Goal: Task Accomplishment & Management: Use online tool/utility

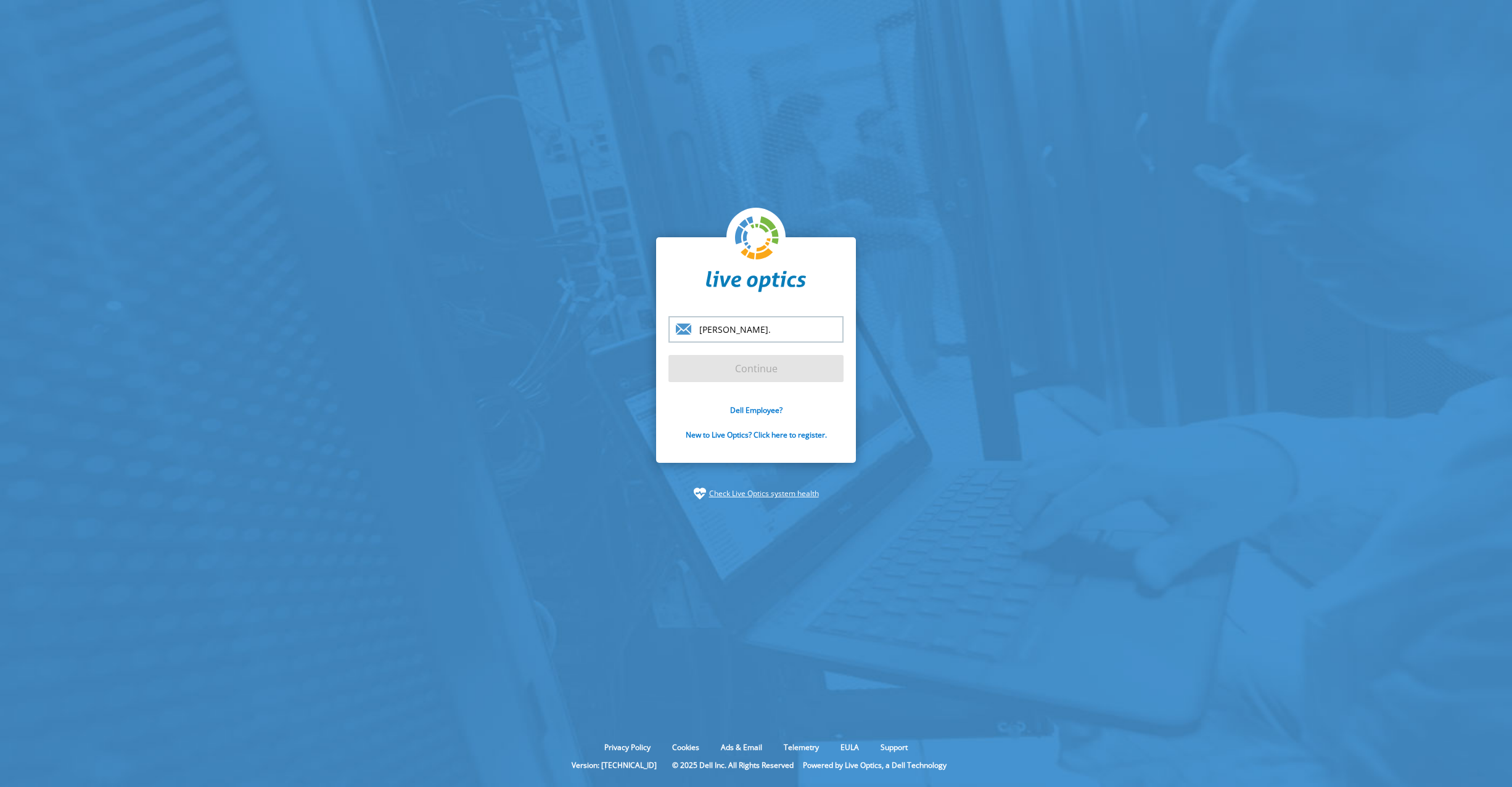
type input "hugo.nogueira@prodemge.gov.br"
click at [737, 367] on input "Continue" at bounding box center [756, 369] width 175 height 27
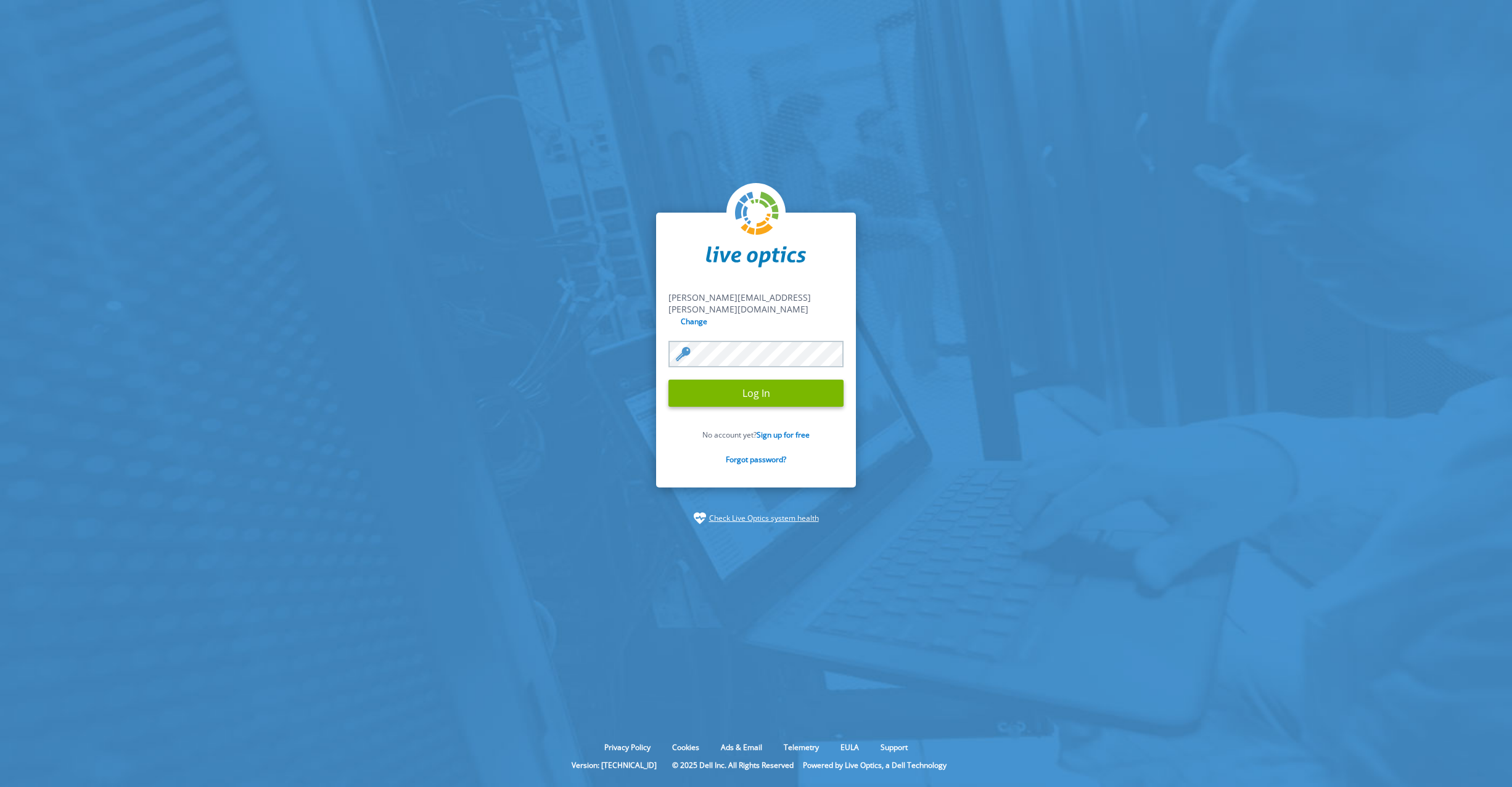
click at [668, 380] on input "Log In" at bounding box center [756, 393] width 175 height 27
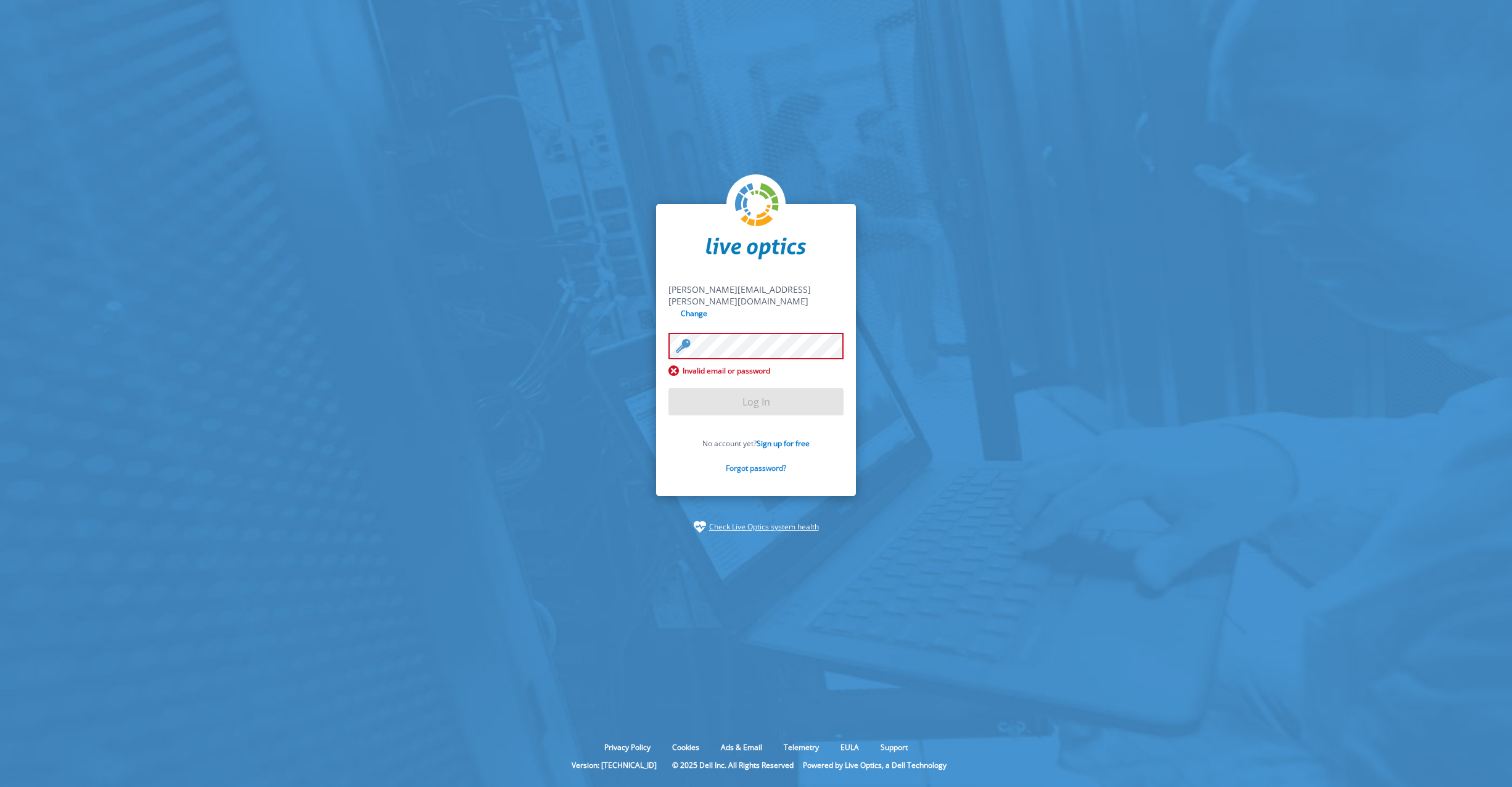
click at [745, 463] on link "Forgot password?" at bounding box center [756, 468] width 61 height 11
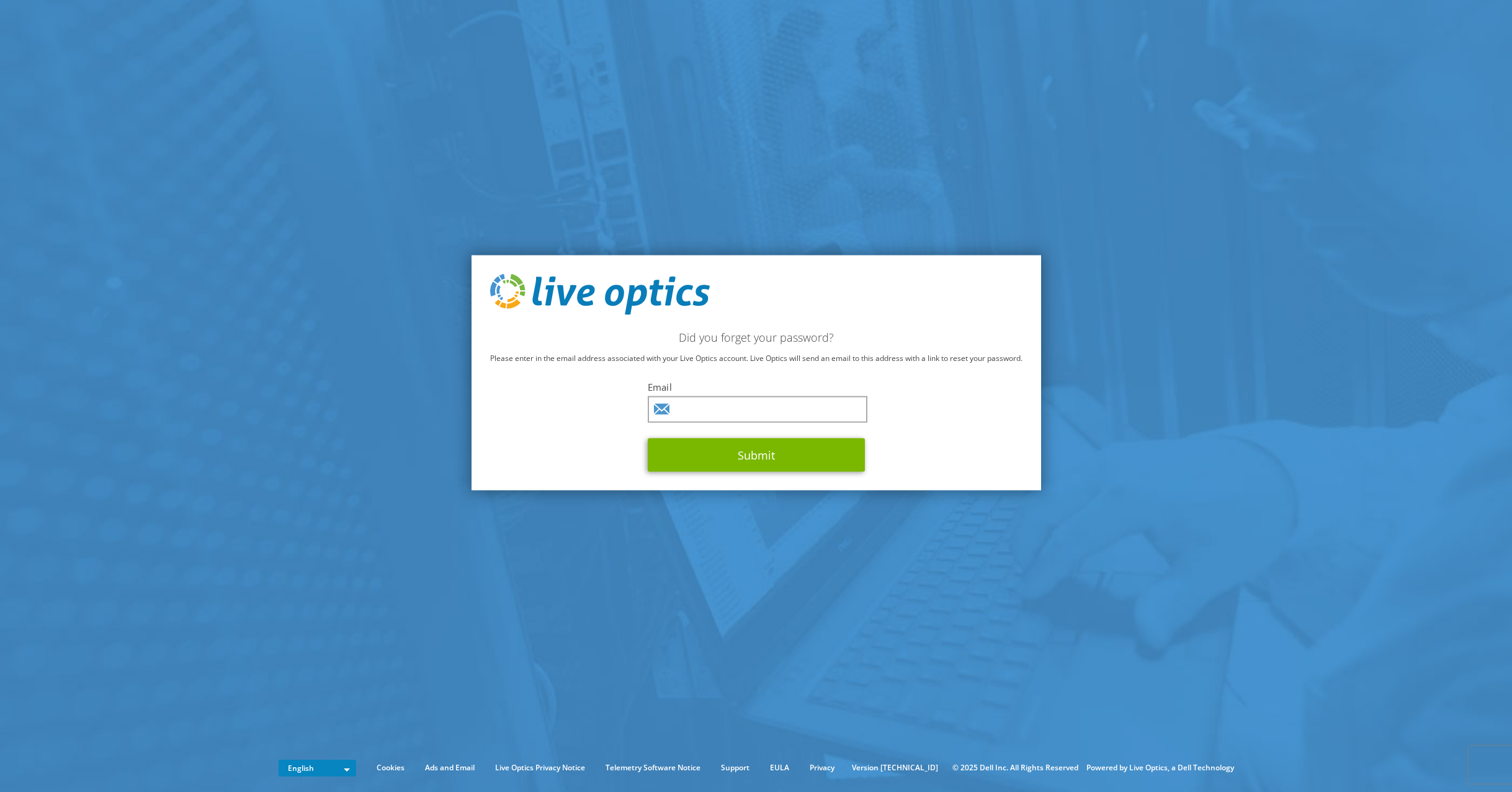
click at [716, 389] on label "Email" at bounding box center [756, 386] width 217 height 12
click at [714, 403] on input "text" at bounding box center [758, 409] width 219 height 26
type input "[PERSON_NAME][EMAIL_ADDRESS][PERSON_NAME][DOMAIN_NAME]"
click at [782, 461] on button "Submit" at bounding box center [756, 454] width 217 height 34
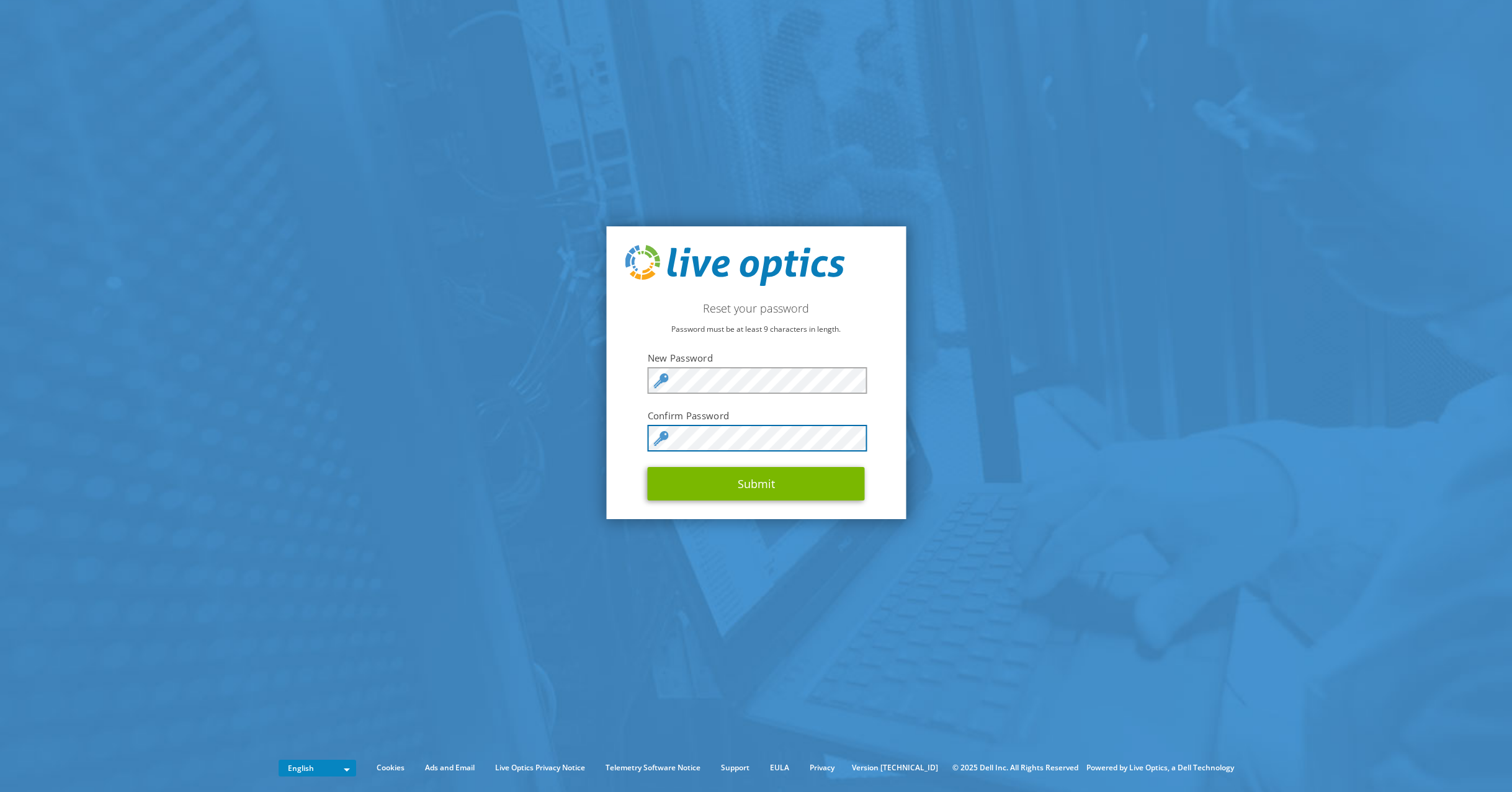
click at [648, 467] on button "Submit" at bounding box center [756, 484] width 217 height 34
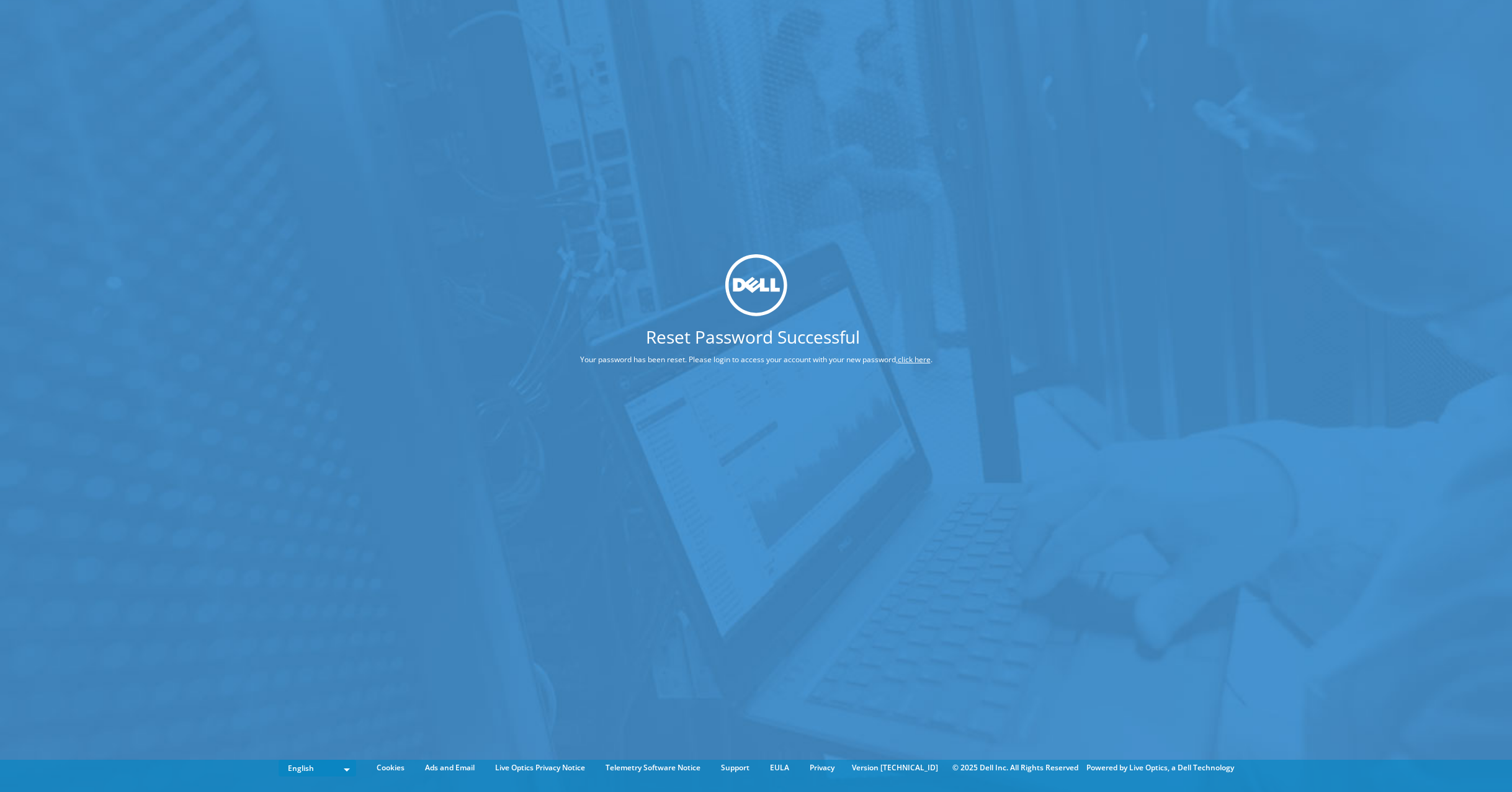
click at [919, 360] on link "click here" at bounding box center [914, 359] width 33 height 11
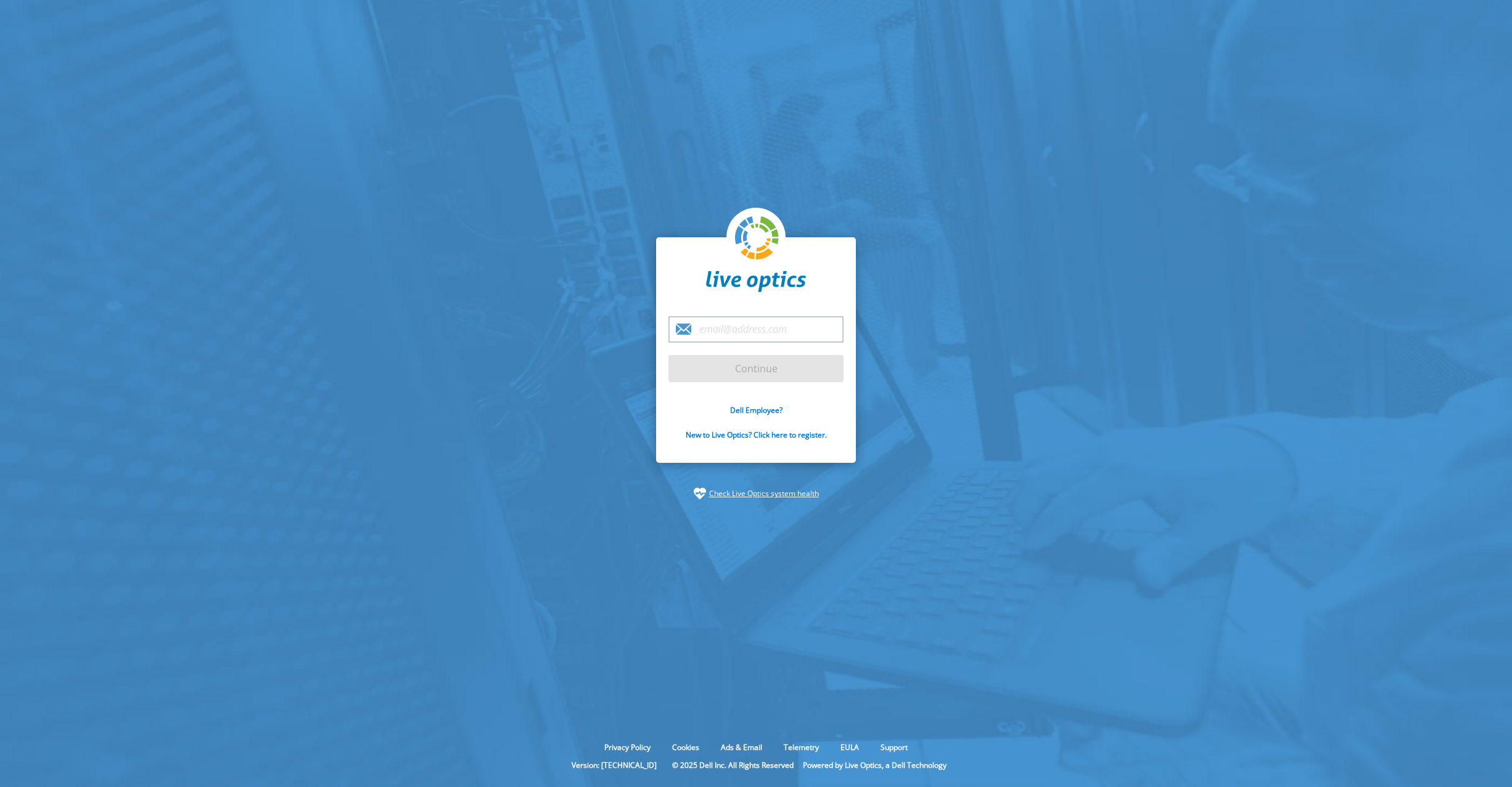
click at [783, 329] on input "email" at bounding box center [756, 329] width 175 height 26
type input "[PERSON_NAME][EMAIL_ADDRESS][PERSON_NAME][DOMAIN_NAME]"
click at [748, 367] on input "Continue" at bounding box center [756, 369] width 175 height 27
click at [739, 368] on input "Continue" at bounding box center [756, 369] width 175 height 27
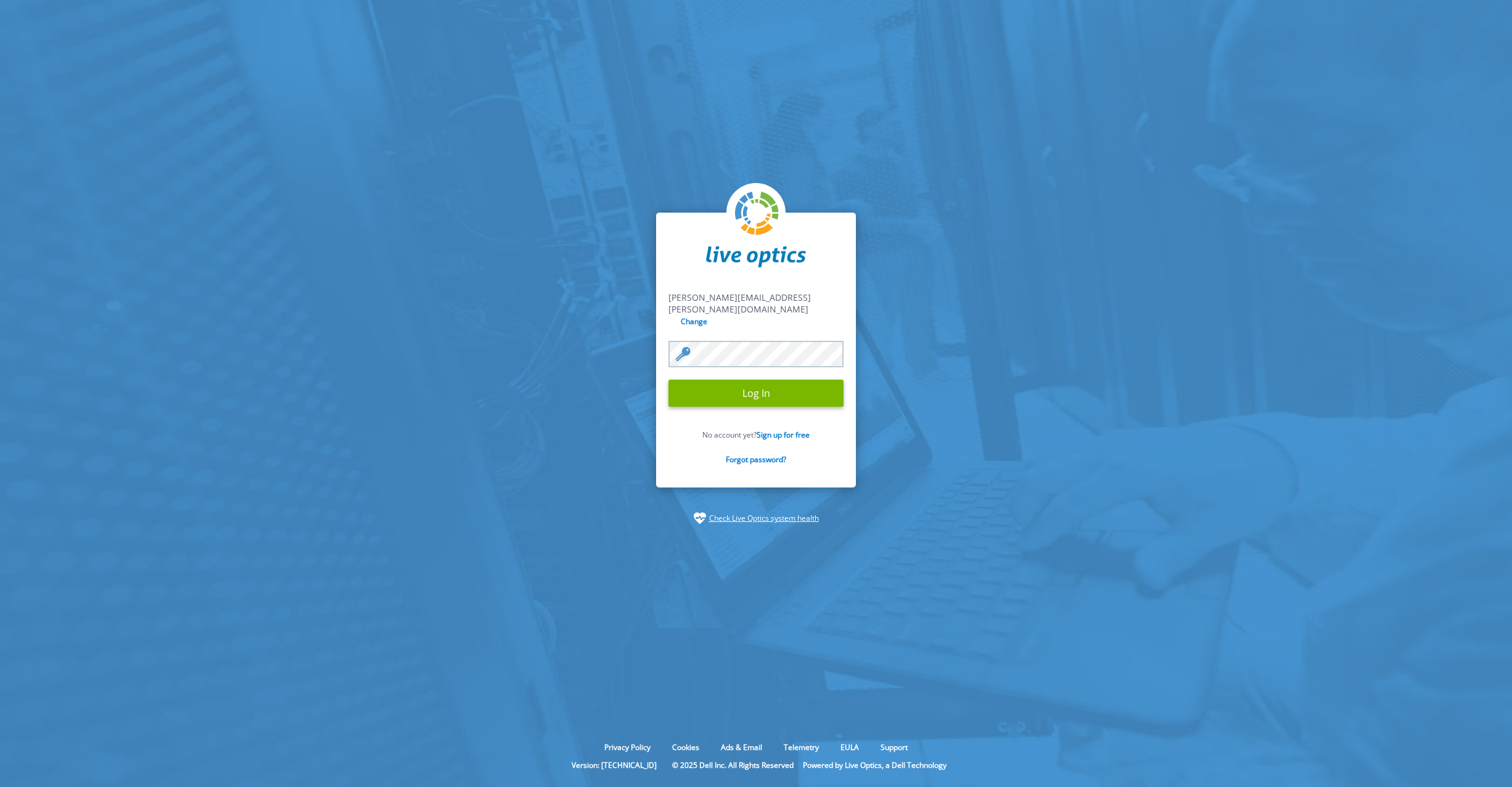
click at [752, 373] on form "hugo.nogueira@prodemge.gov.br hugo.nogueira@prodemge.gov.br Change Log In No ac…" at bounding box center [756, 385] width 175 height 188
click at [749, 384] on input "Log In" at bounding box center [756, 393] width 175 height 27
click at [726, 390] on input "Log In" at bounding box center [756, 393] width 175 height 27
click at [734, 385] on input "Log In" at bounding box center [756, 393] width 175 height 27
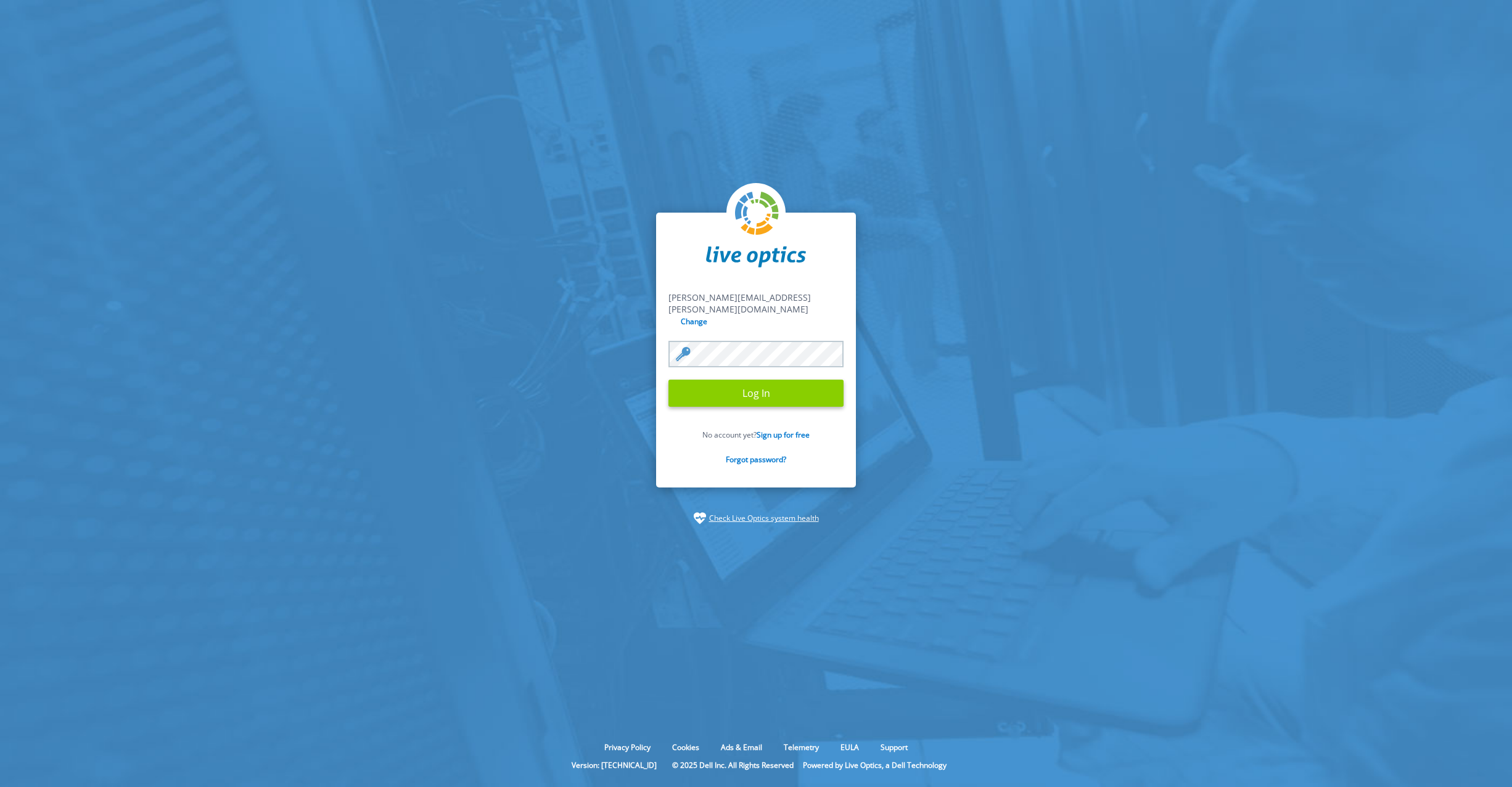
click at [734, 385] on input "Log In" at bounding box center [756, 393] width 175 height 27
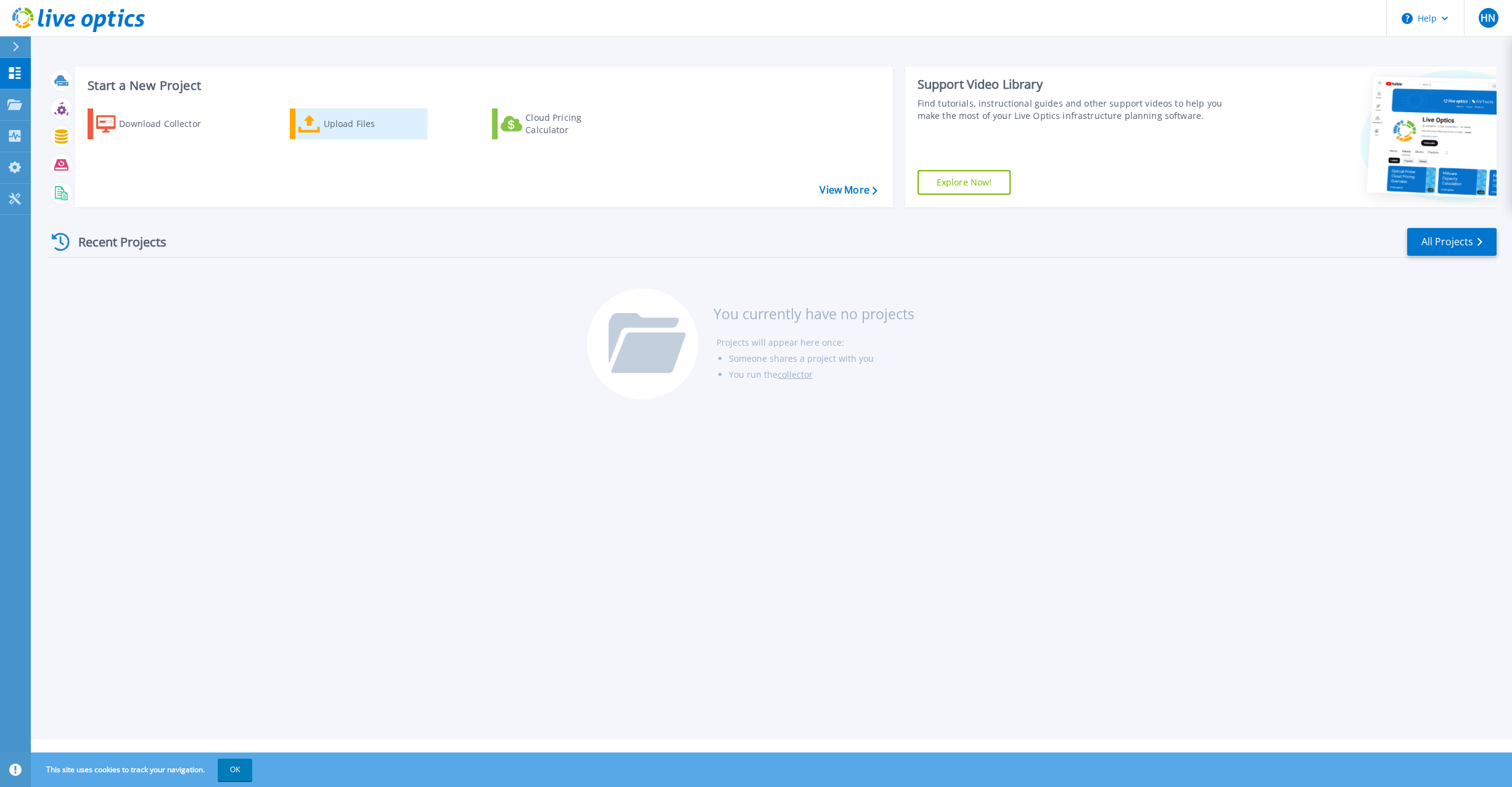
click at [332, 124] on div "Upload Files" at bounding box center [373, 124] width 98 height 25
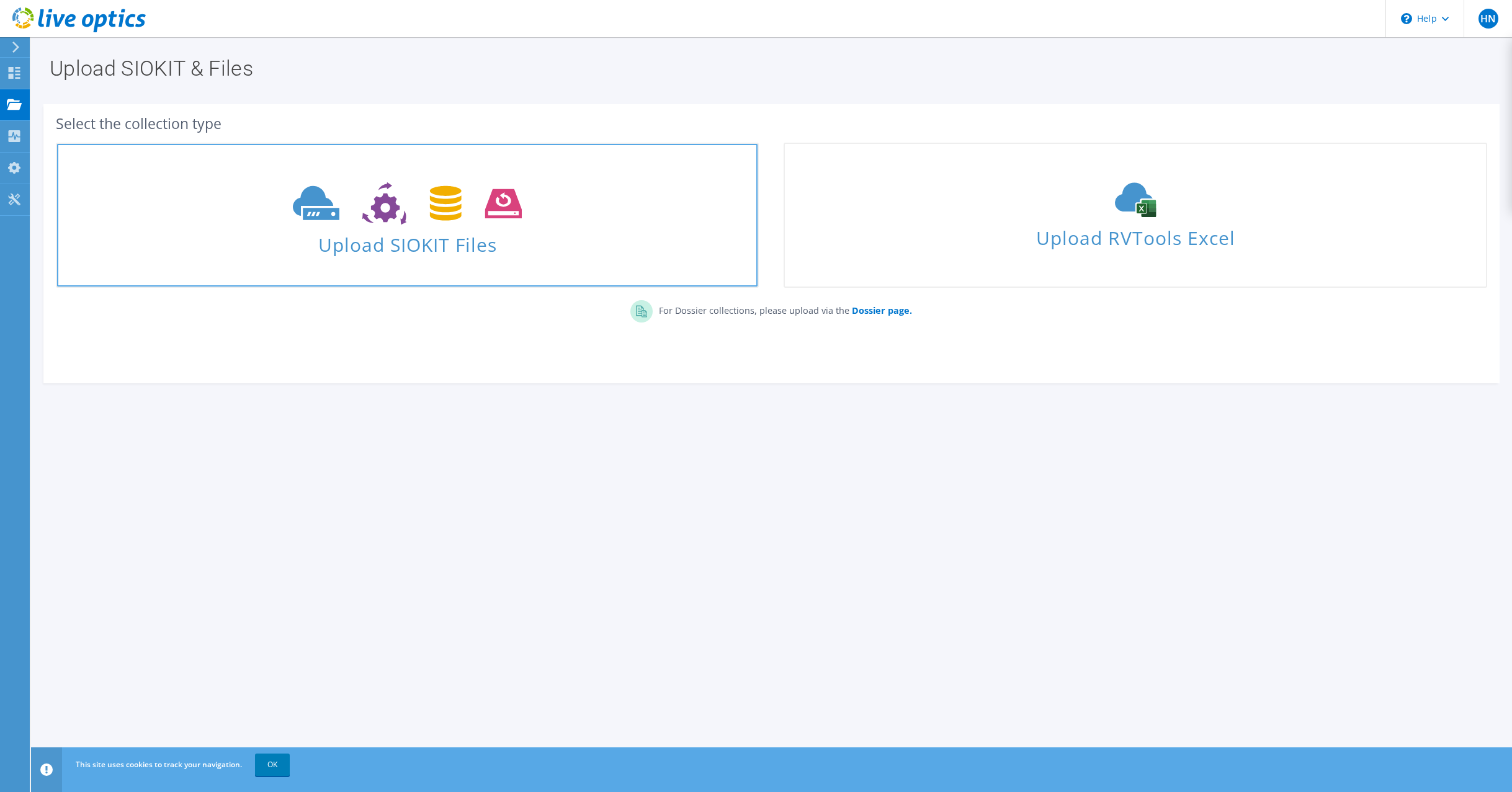
click at [345, 190] on icon at bounding box center [407, 204] width 229 height 43
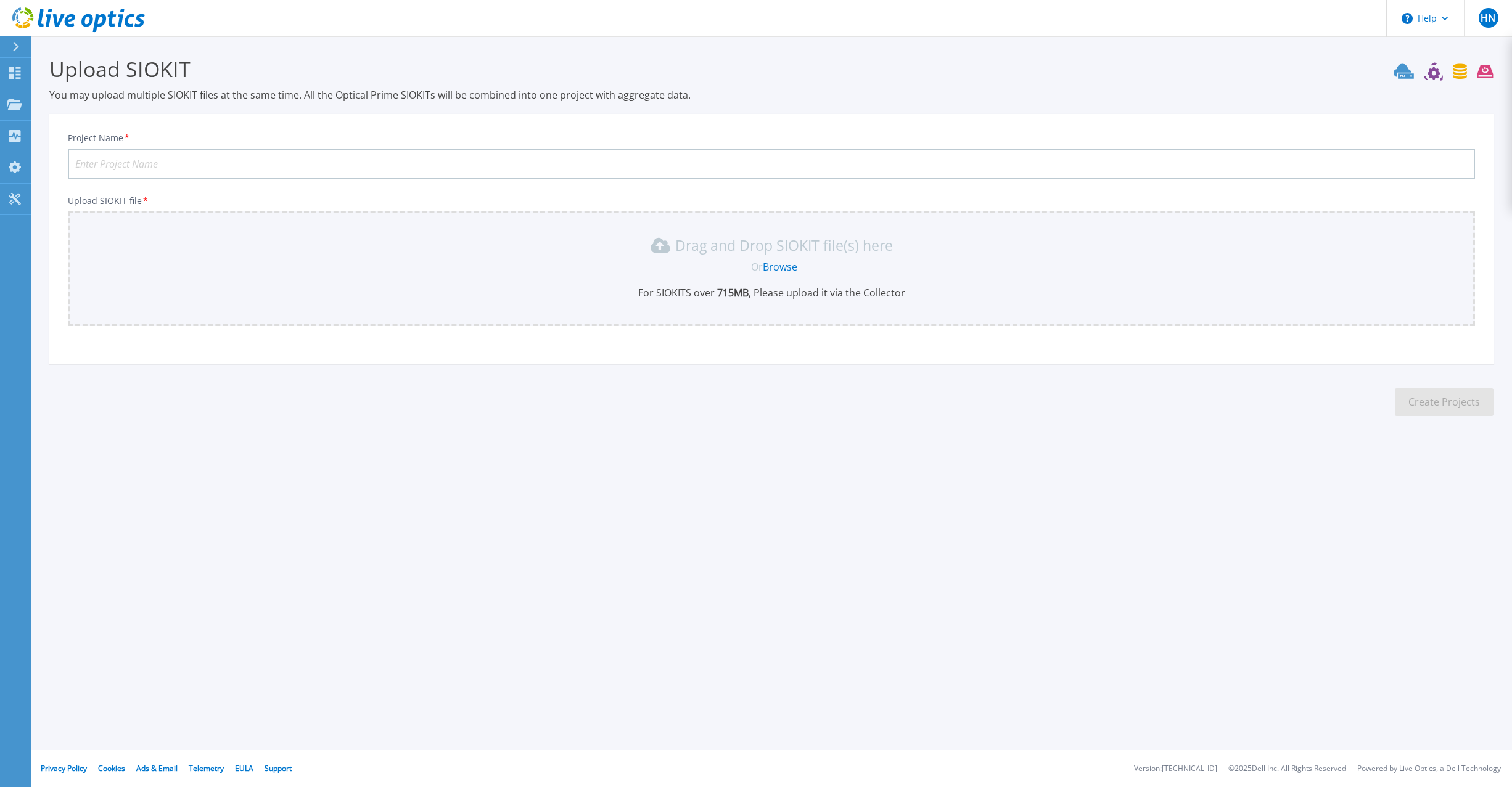
click at [607, 266] on div "Or Browse" at bounding box center [773, 267] width 1387 height 14
click at [783, 263] on link "Browse" at bounding box center [780, 267] width 34 height 14
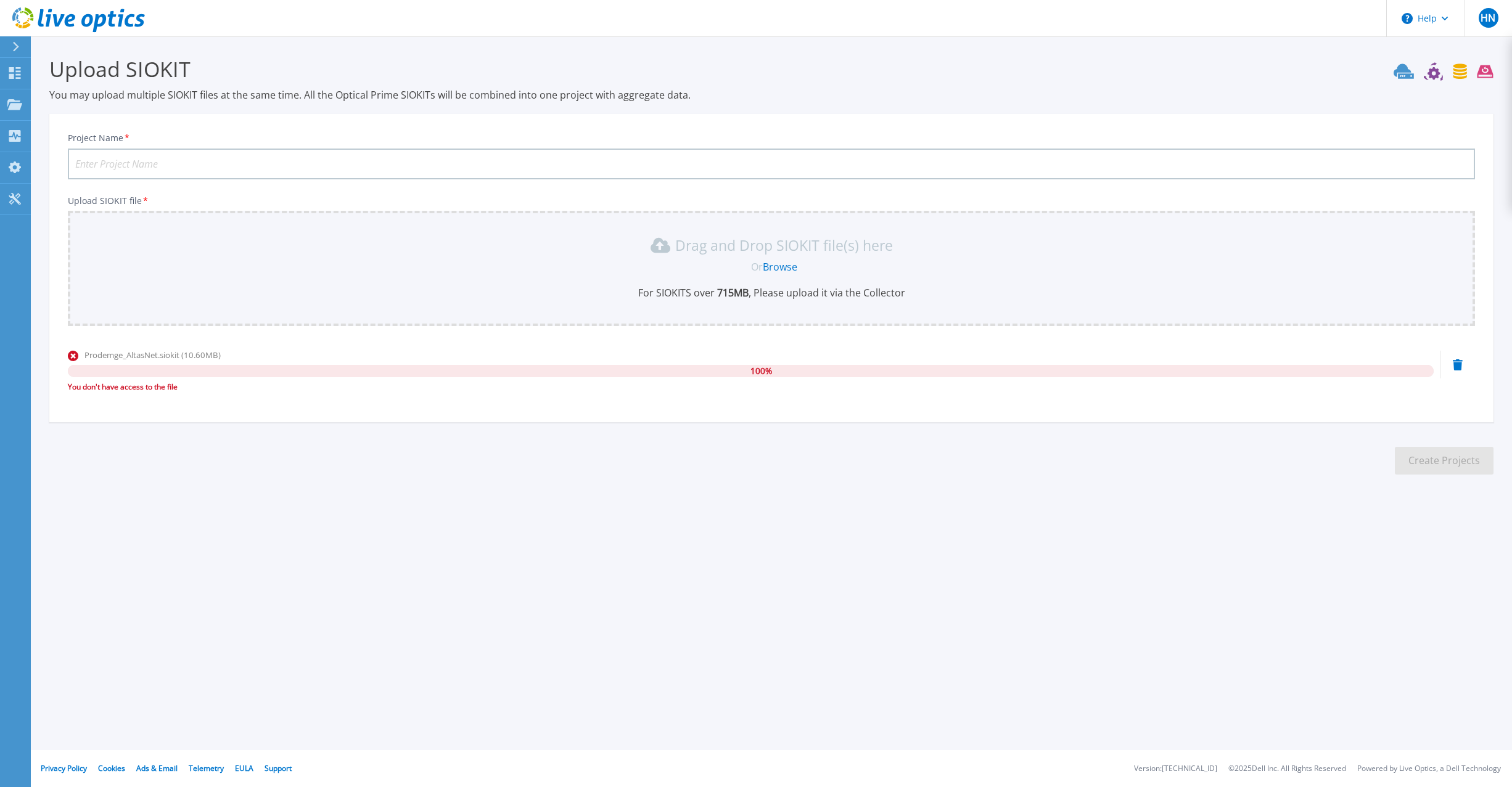
click at [126, 17] on icon at bounding box center [79, 20] width 133 height 25
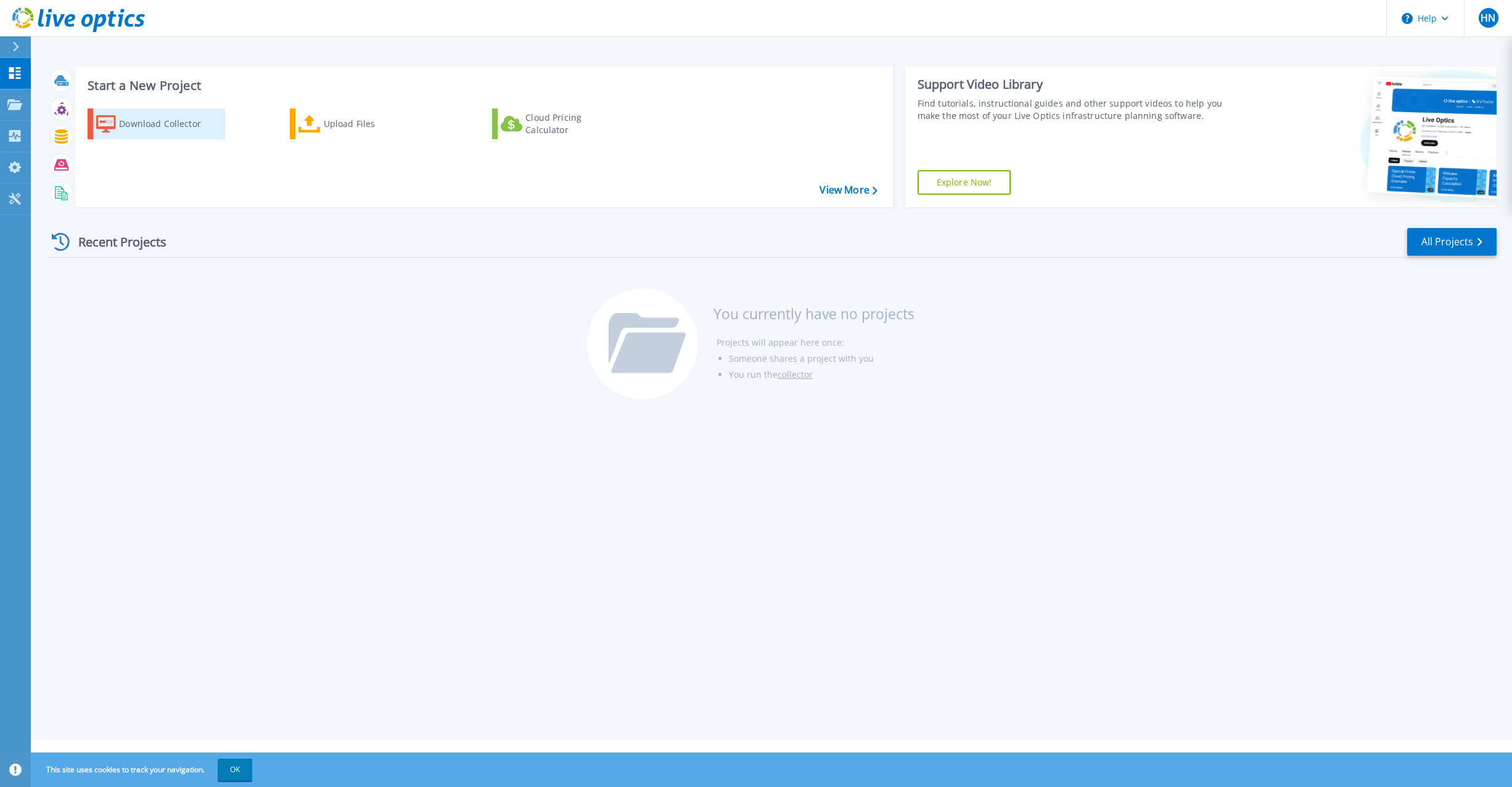
click at [161, 124] on div "Download Collector" at bounding box center [168, 124] width 98 height 25
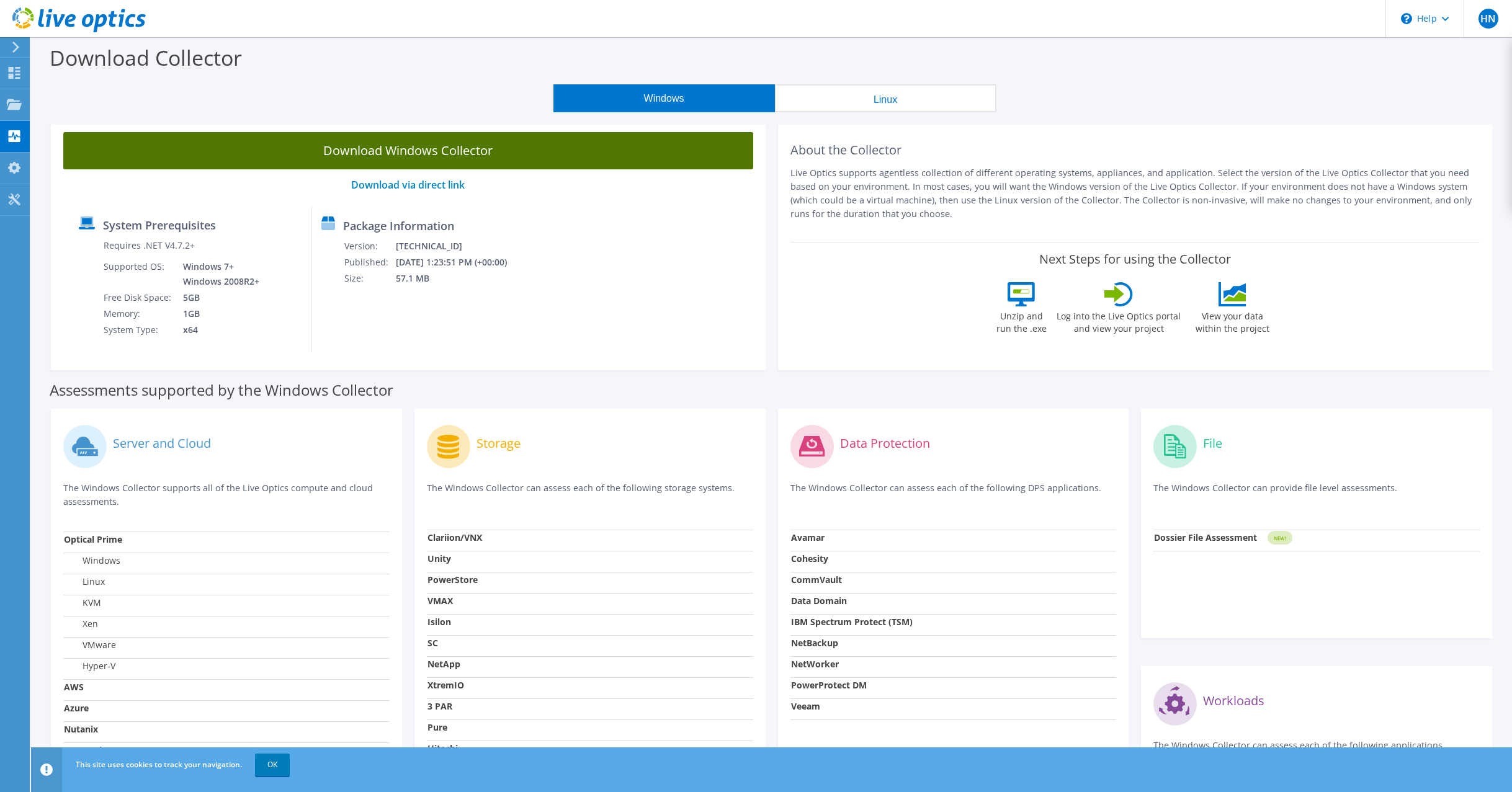
click at [387, 151] on link "Download Windows Collector" at bounding box center [408, 150] width 690 height 37
